Goal: Navigation & Orientation: Find specific page/section

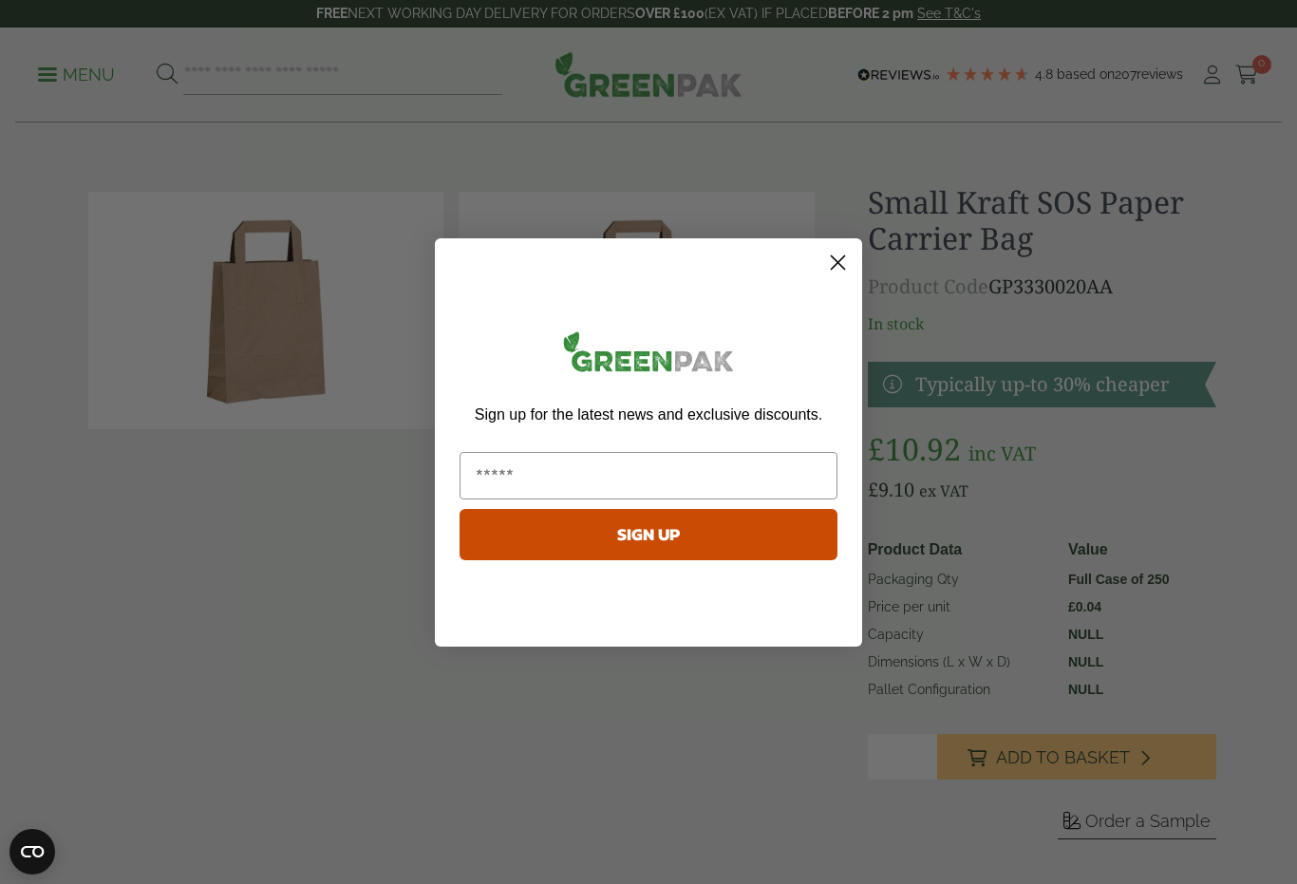
click at [841, 262] on circle "Close dialog" at bounding box center [837, 261] width 31 height 31
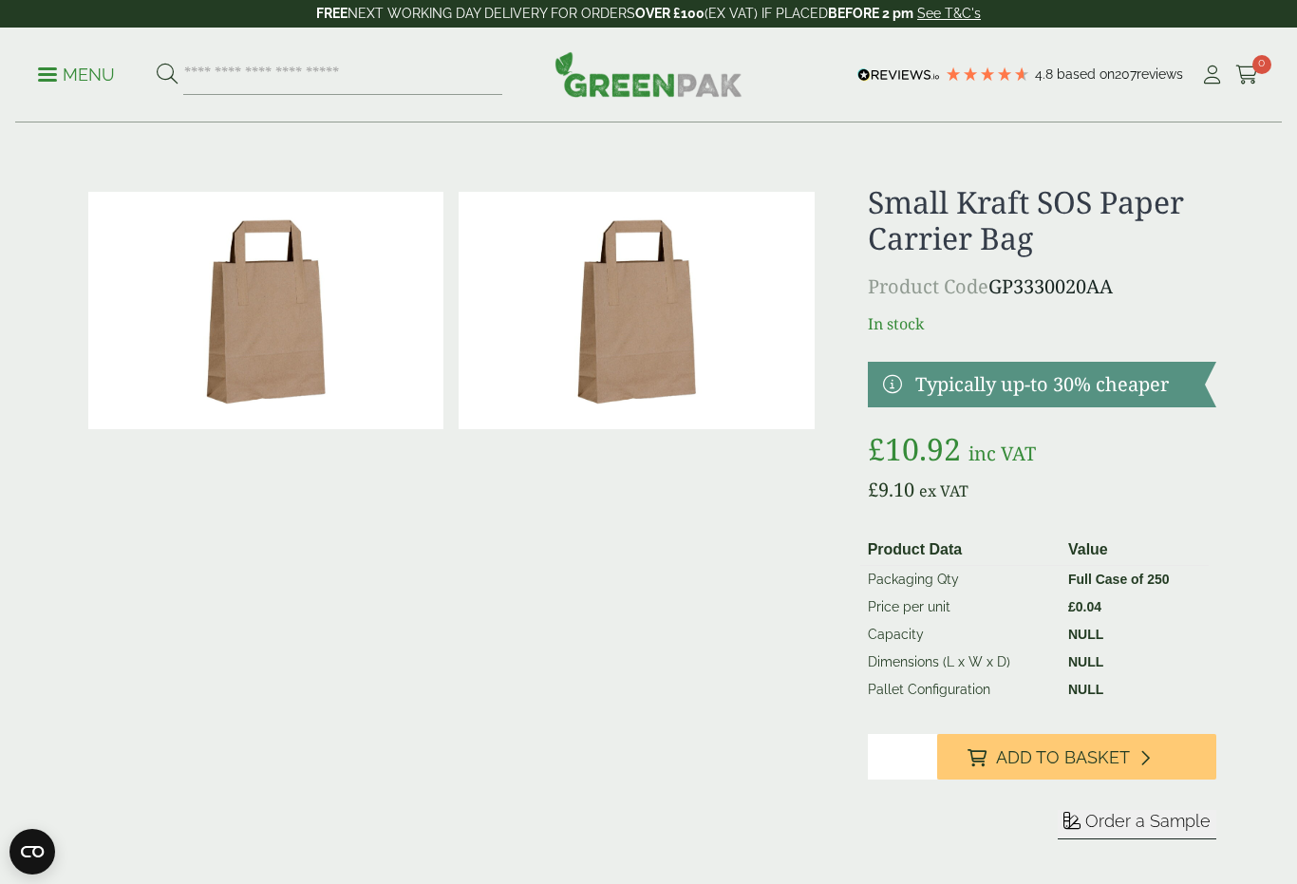
click at [75, 76] on p "Menu" at bounding box center [76, 75] width 77 height 23
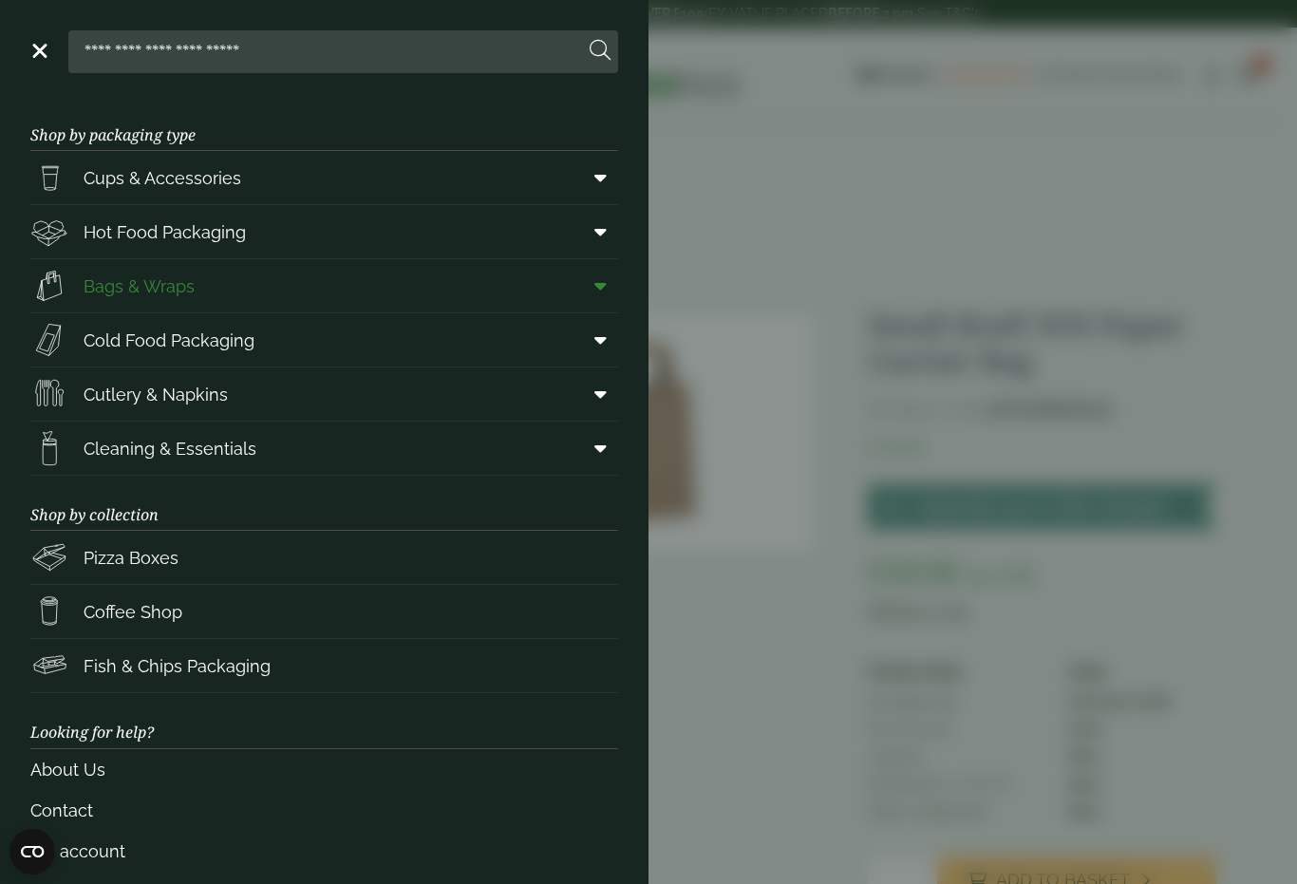
click at [311, 293] on link "Bags & Wraps" at bounding box center [324, 285] width 588 height 53
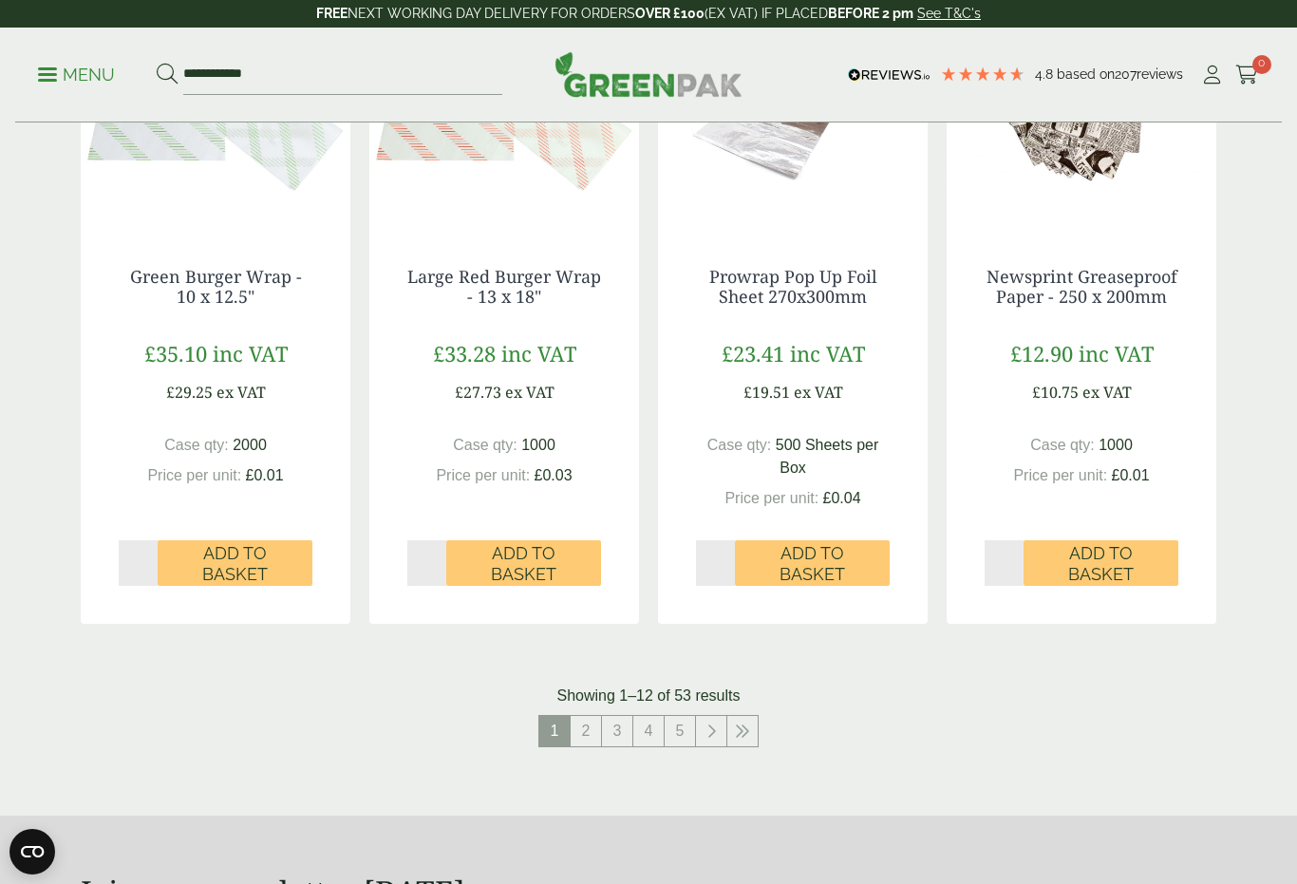
scroll to position [1789, 0]
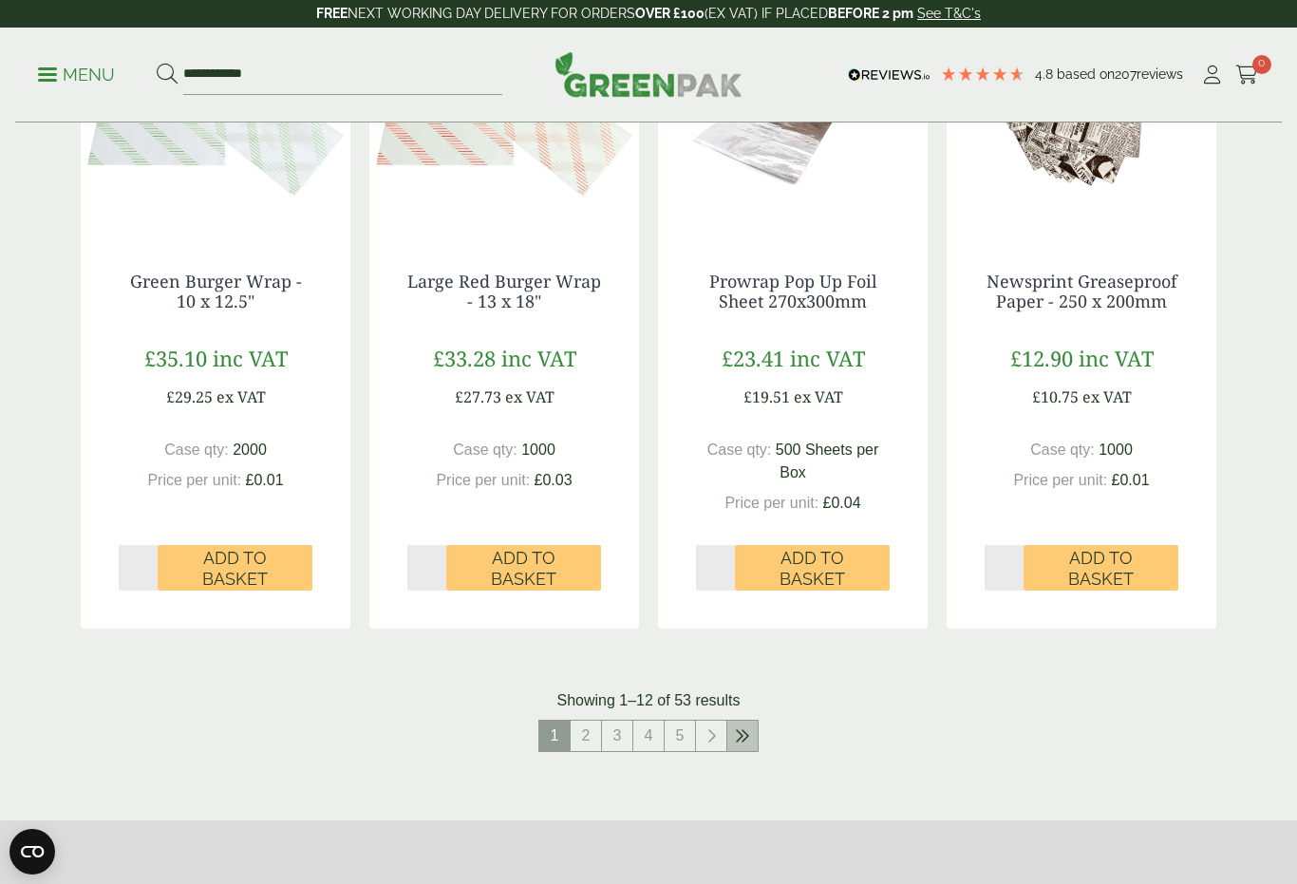
click at [752, 732] on link at bounding box center [742, 736] width 30 height 30
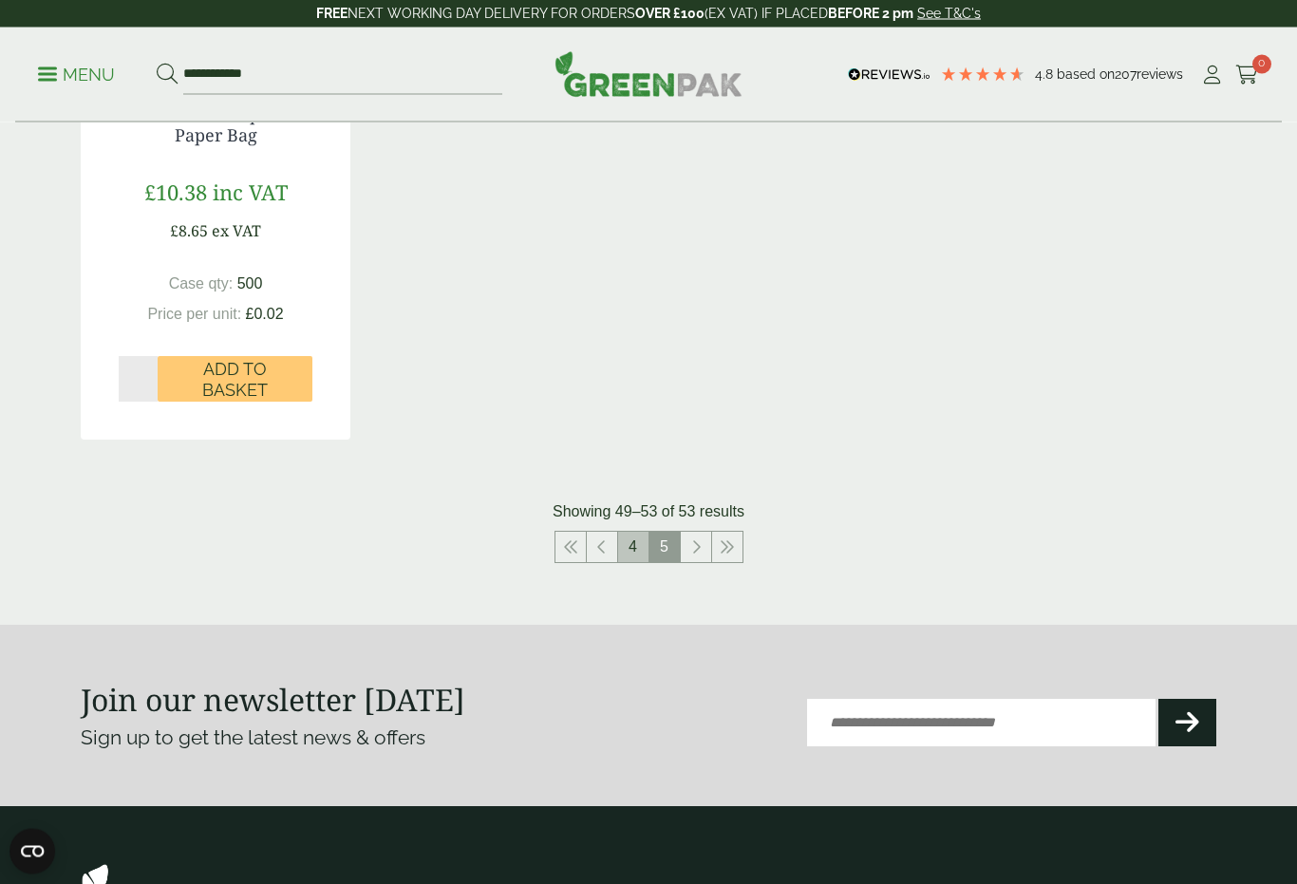
click at [642, 549] on link "4" at bounding box center [633, 548] width 30 height 30
